Goal: Transaction & Acquisition: Book appointment/travel/reservation

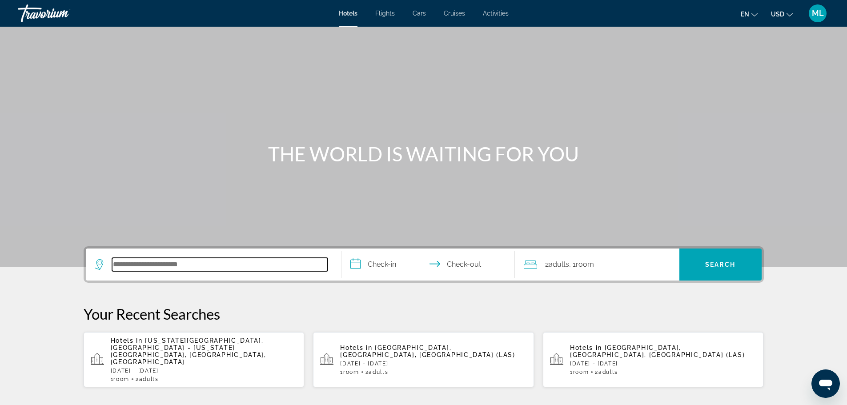
click at [216, 267] on input "Search hotel destination" at bounding box center [220, 264] width 216 height 13
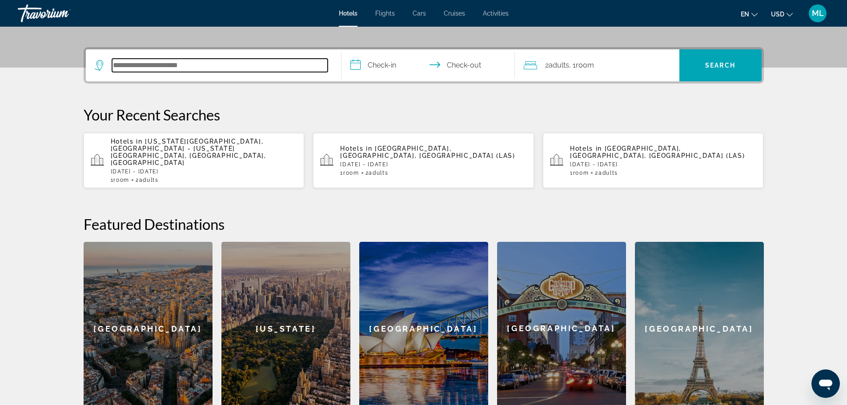
scroll to position [217, 0]
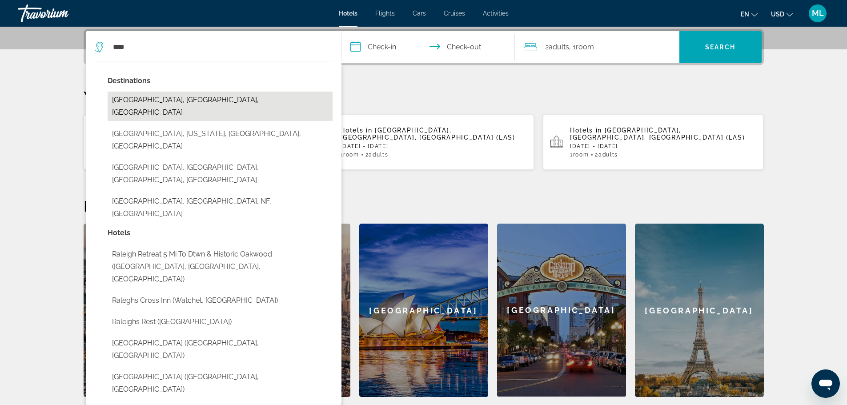
click at [177, 94] on button "[GEOGRAPHIC_DATA], [GEOGRAPHIC_DATA], [GEOGRAPHIC_DATA]" at bounding box center [220, 106] width 225 height 29
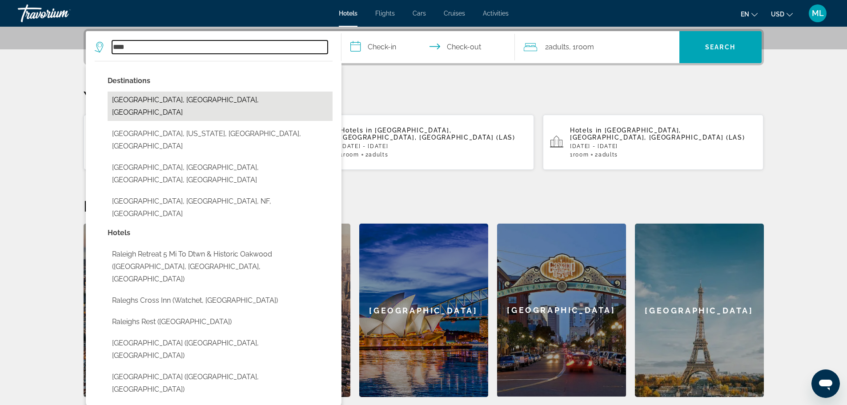
type input "**********"
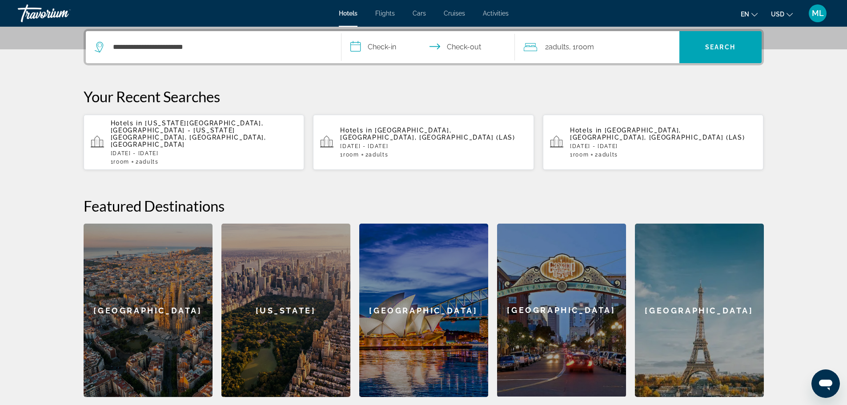
click at [354, 48] on input "**********" at bounding box center [429, 48] width 177 height 35
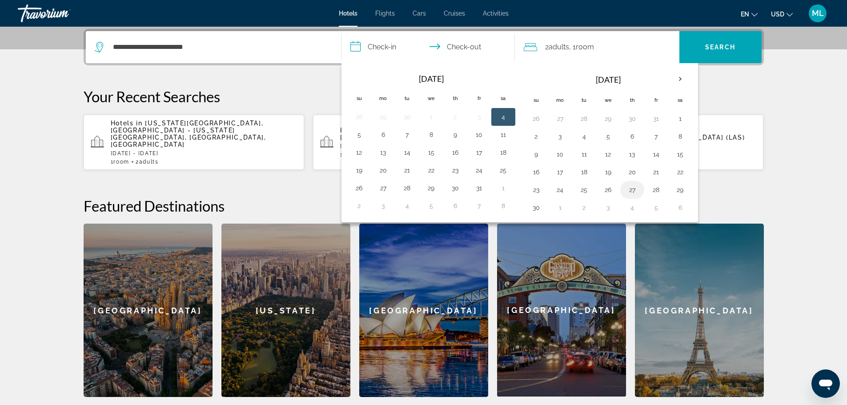
click at [629, 190] on button "27" at bounding box center [632, 190] width 14 height 12
click at [681, 188] on button "29" at bounding box center [680, 190] width 14 height 12
type input "**********"
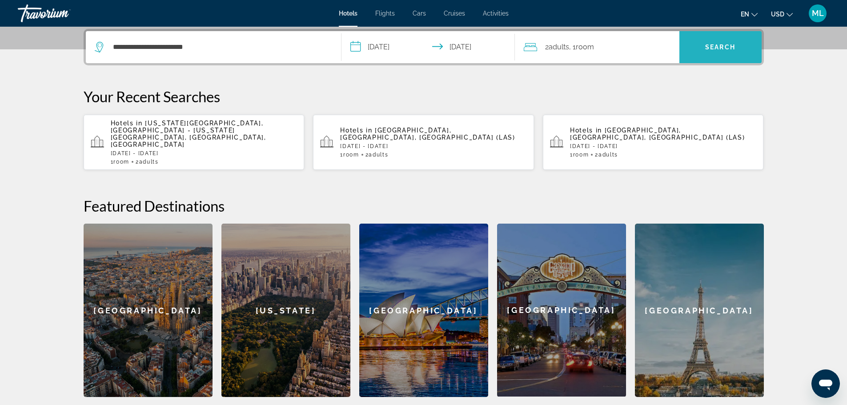
click at [727, 44] on span "Search" at bounding box center [720, 47] width 30 height 7
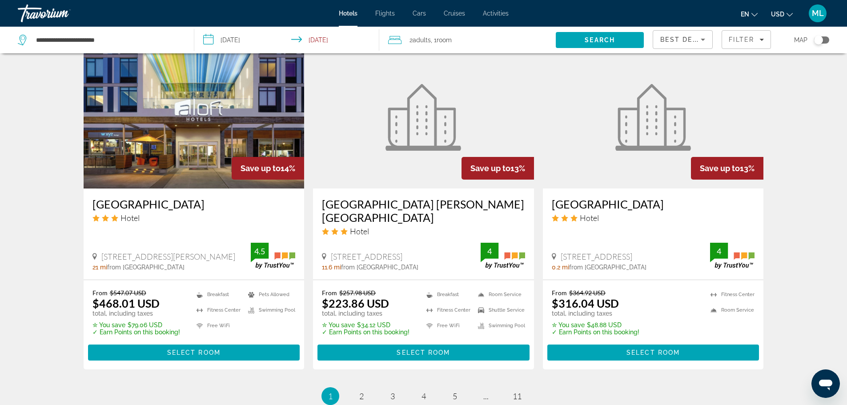
scroll to position [1103, 0]
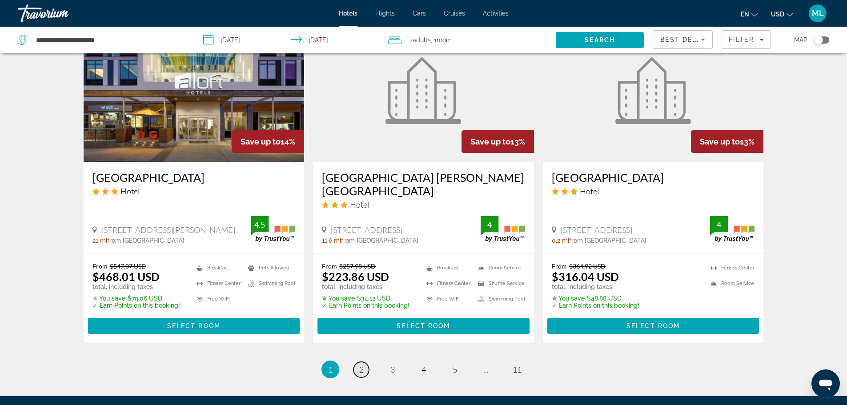
click at [362, 365] on span "2" at bounding box center [361, 370] width 4 height 10
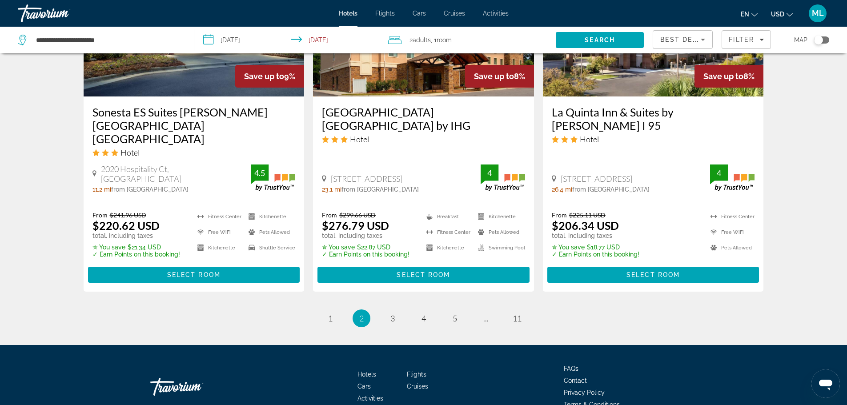
scroll to position [1189, 0]
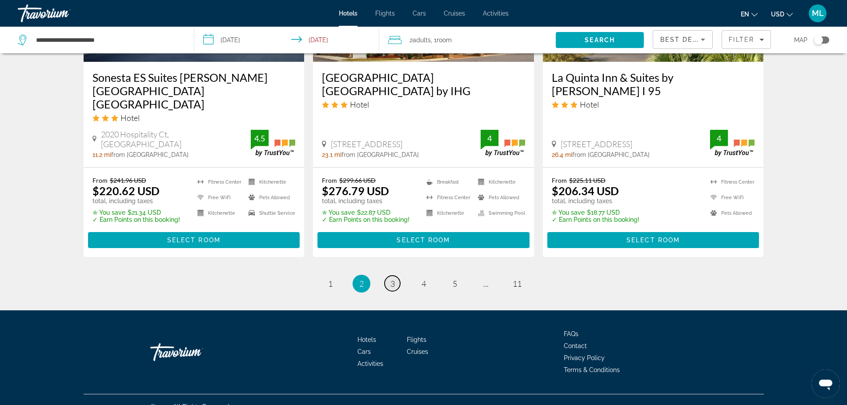
click at [394, 279] on span "3" at bounding box center [392, 284] width 4 height 10
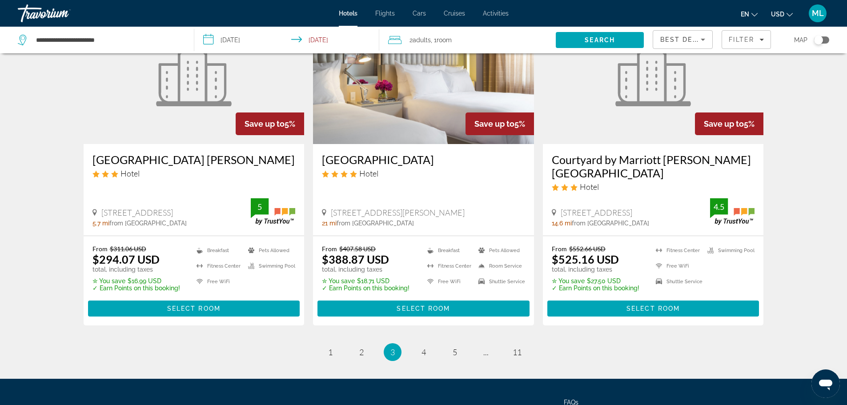
scroll to position [1156, 0]
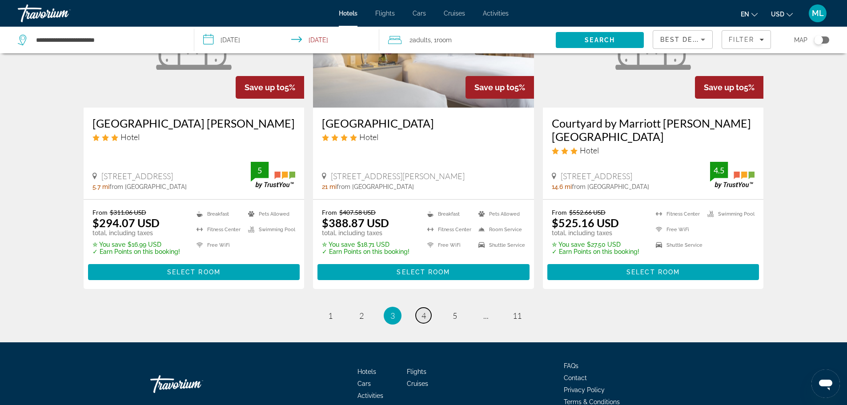
click at [424, 311] on span "4" at bounding box center [423, 316] width 4 height 10
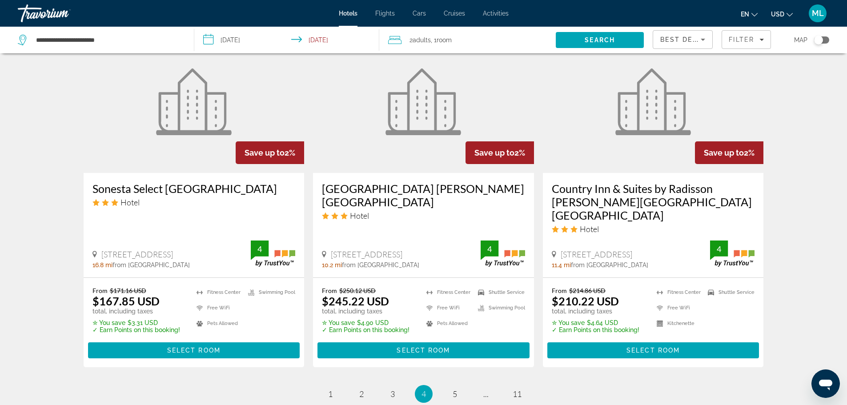
scroll to position [1138, 0]
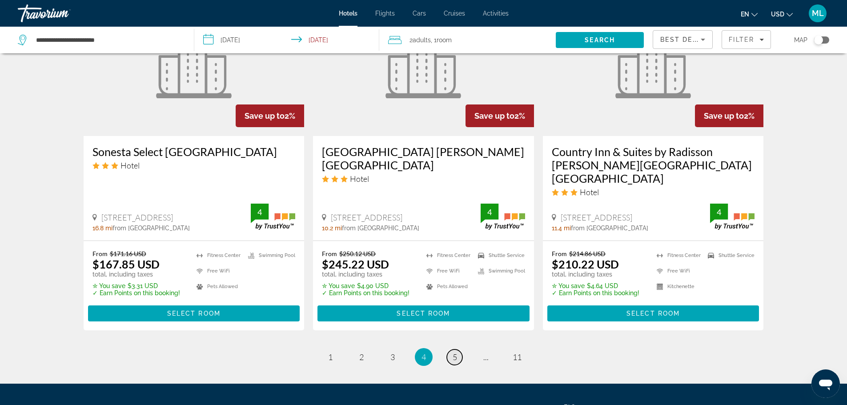
click at [457, 352] on span "5" at bounding box center [455, 357] width 4 height 10
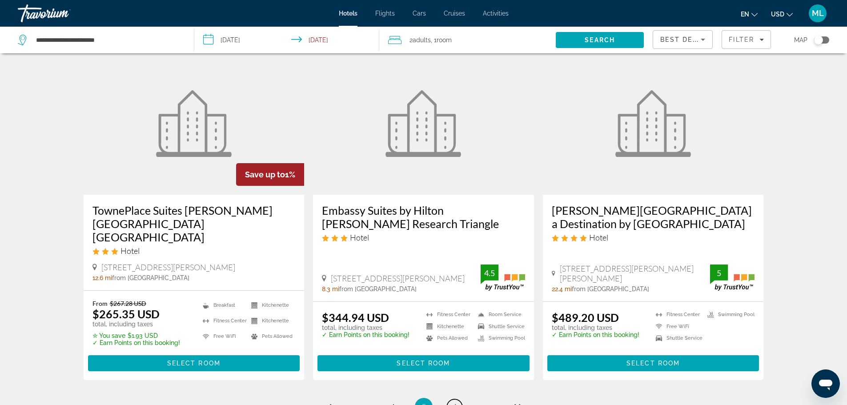
scroll to position [1103, 0]
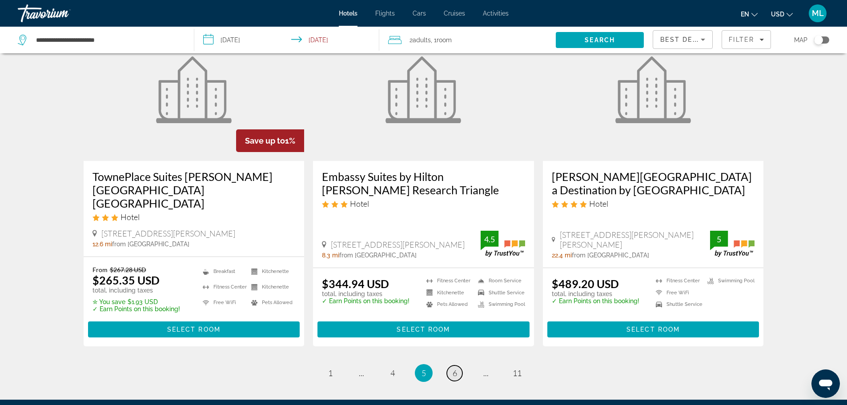
click at [455, 368] on span "6" at bounding box center [455, 373] width 4 height 10
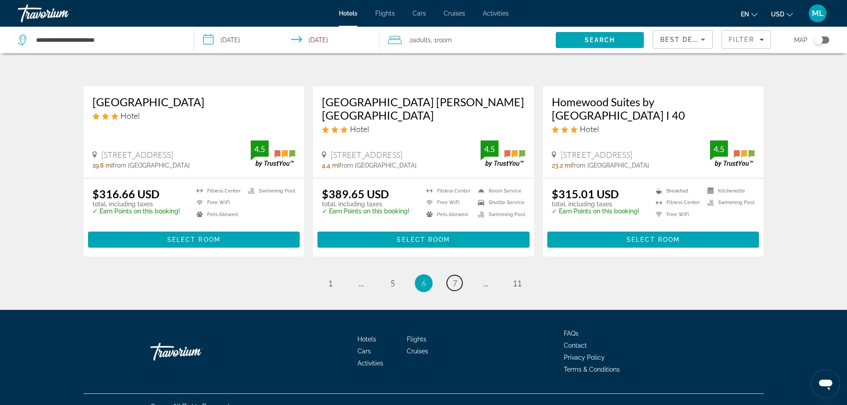
scroll to position [1138, 0]
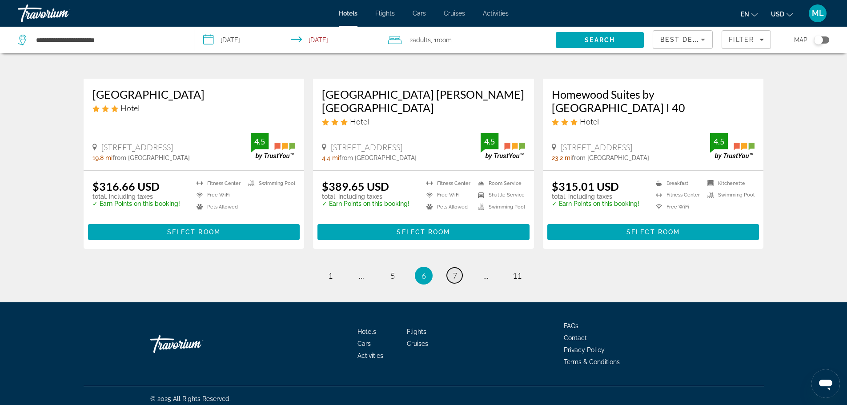
click at [453, 275] on span "7" at bounding box center [455, 276] width 4 height 10
